Goal: Browse casually

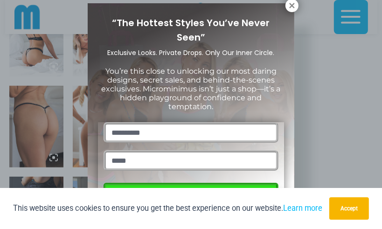
scroll to position [346, 0]
click at [293, 5] on icon at bounding box center [291, 5] width 8 height 8
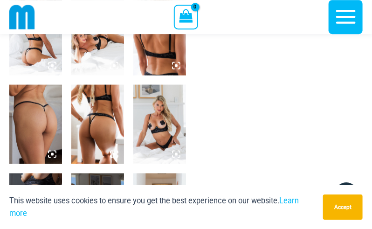
scroll to position [339, 0]
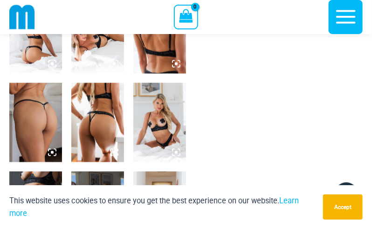
click at [30, 123] on img at bounding box center [35, 122] width 53 height 79
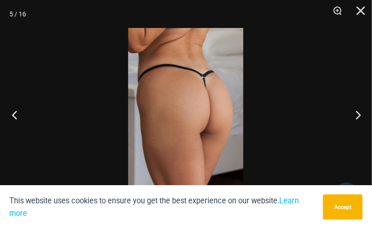
click at [17, 116] on button "Previous" at bounding box center [17, 114] width 35 height 47
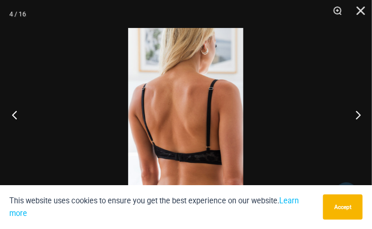
click at [17, 116] on button "Previous" at bounding box center [17, 114] width 35 height 47
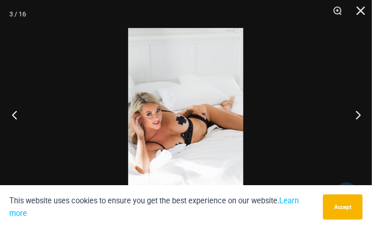
click at [17, 116] on button "Previous" at bounding box center [17, 114] width 35 height 47
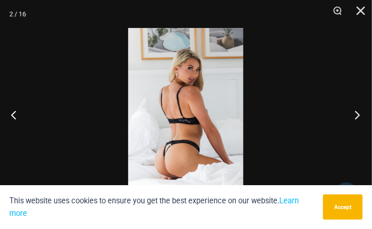
click at [359, 117] on button "Next" at bounding box center [354, 114] width 35 height 47
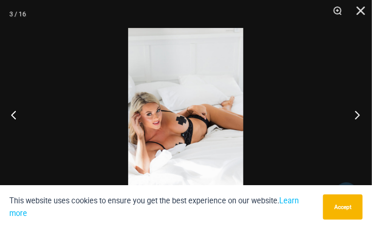
click at [359, 117] on button "Next" at bounding box center [354, 114] width 35 height 47
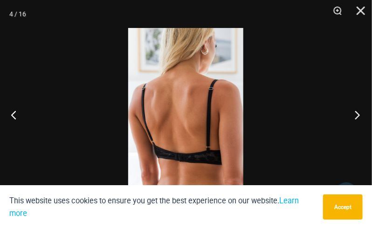
click at [359, 117] on button "Next" at bounding box center [354, 114] width 35 height 47
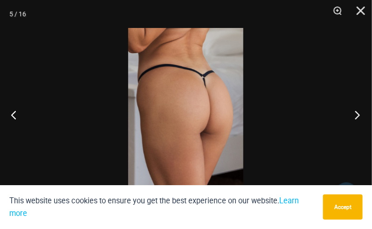
click at [359, 117] on button "Next" at bounding box center [354, 114] width 35 height 47
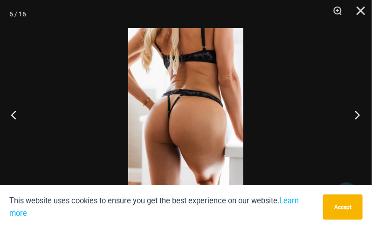
click at [359, 117] on button "Next" at bounding box center [354, 114] width 35 height 47
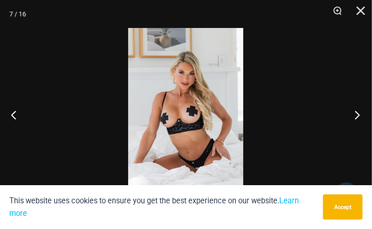
click at [359, 117] on button "Next" at bounding box center [354, 114] width 35 height 47
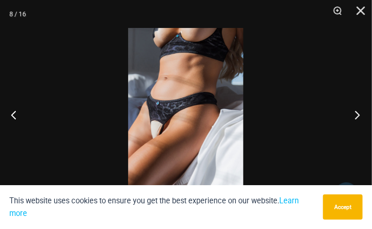
click at [357, 113] on button "Next" at bounding box center [354, 114] width 35 height 47
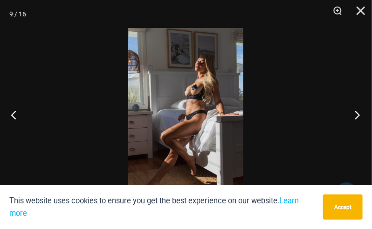
click at [357, 113] on button "Next" at bounding box center [354, 114] width 35 height 47
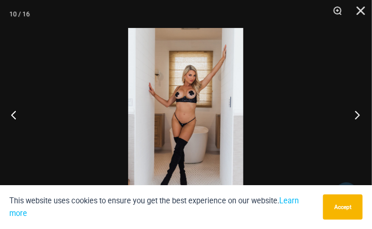
click at [357, 113] on button "Next" at bounding box center [354, 114] width 35 height 47
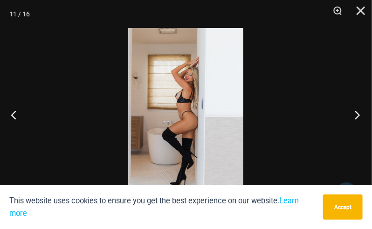
click at [357, 113] on button "Next" at bounding box center [354, 114] width 35 height 47
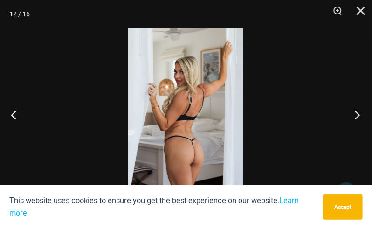
click at [357, 113] on button "Next" at bounding box center [354, 114] width 35 height 47
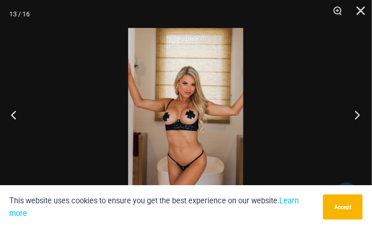
click at [357, 113] on button "Next" at bounding box center [354, 114] width 35 height 47
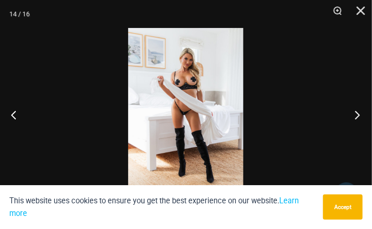
click at [357, 113] on button "Next" at bounding box center [354, 114] width 35 height 47
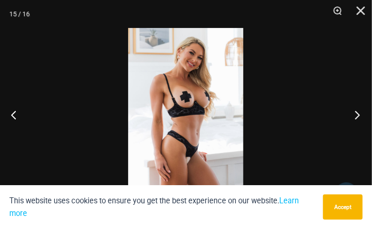
click at [357, 113] on button "Next" at bounding box center [354, 114] width 35 height 47
